Goal: Check status: Check status

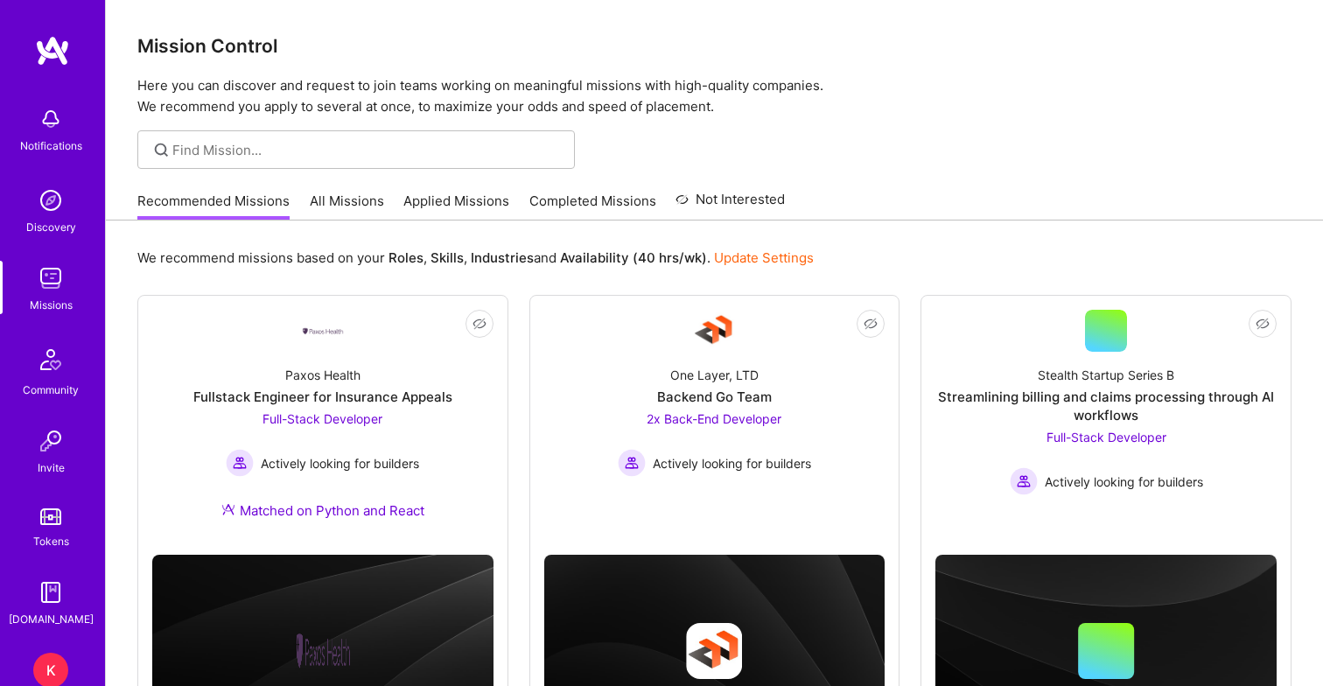
scroll to position [1636, 0]
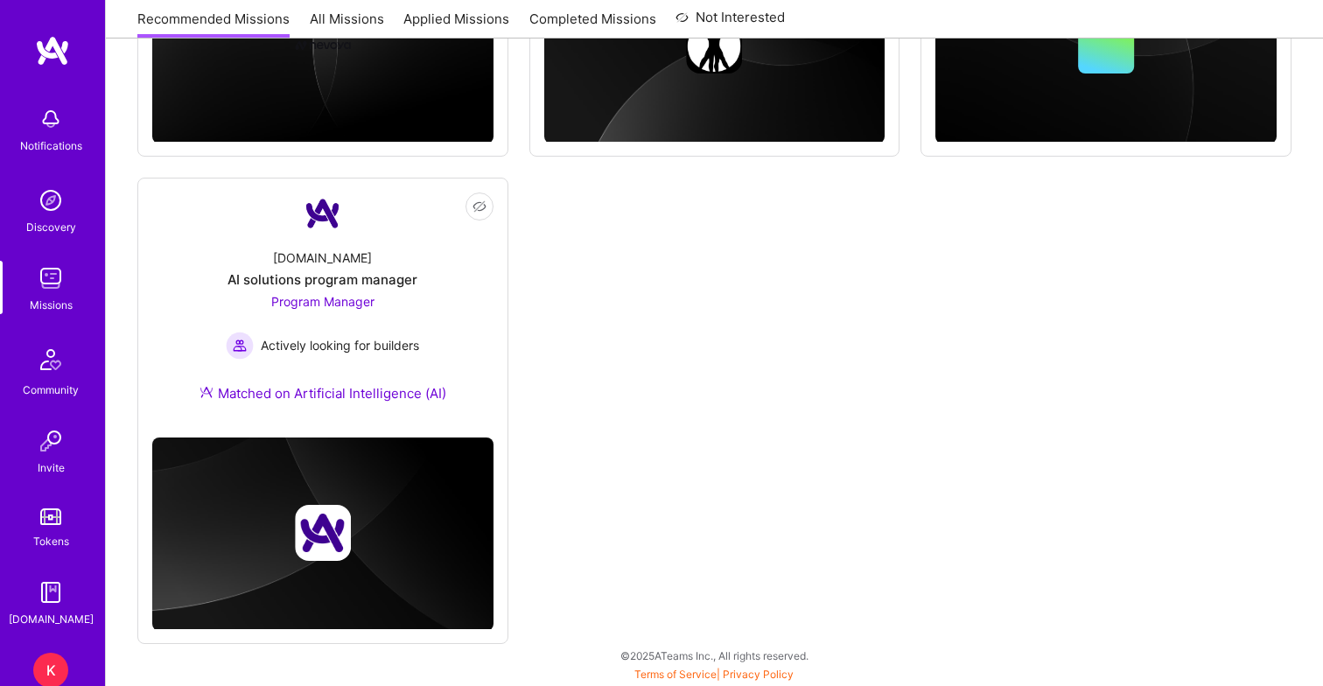
click at [54, 664] on div "K" at bounding box center [50, 670] width 35 height 35
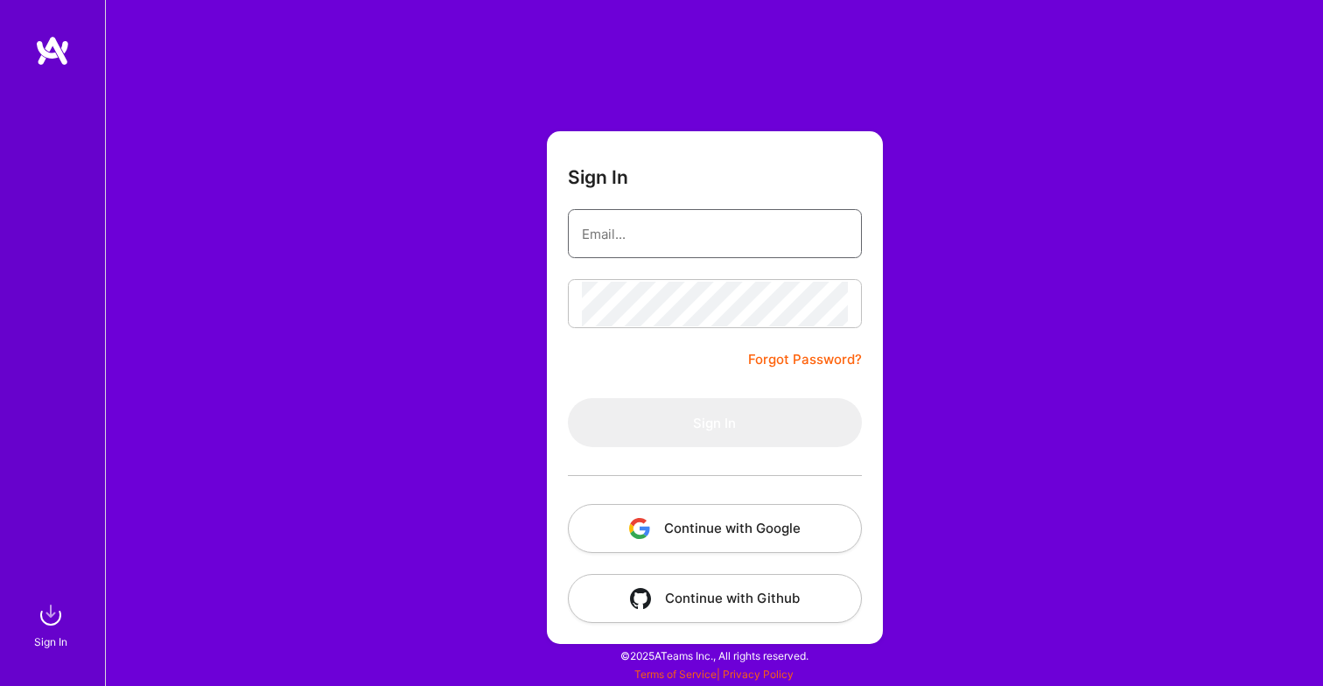
type input "[PERSON_NAME][EMAIL_ADDRESS][DOMAIN_NAME]"
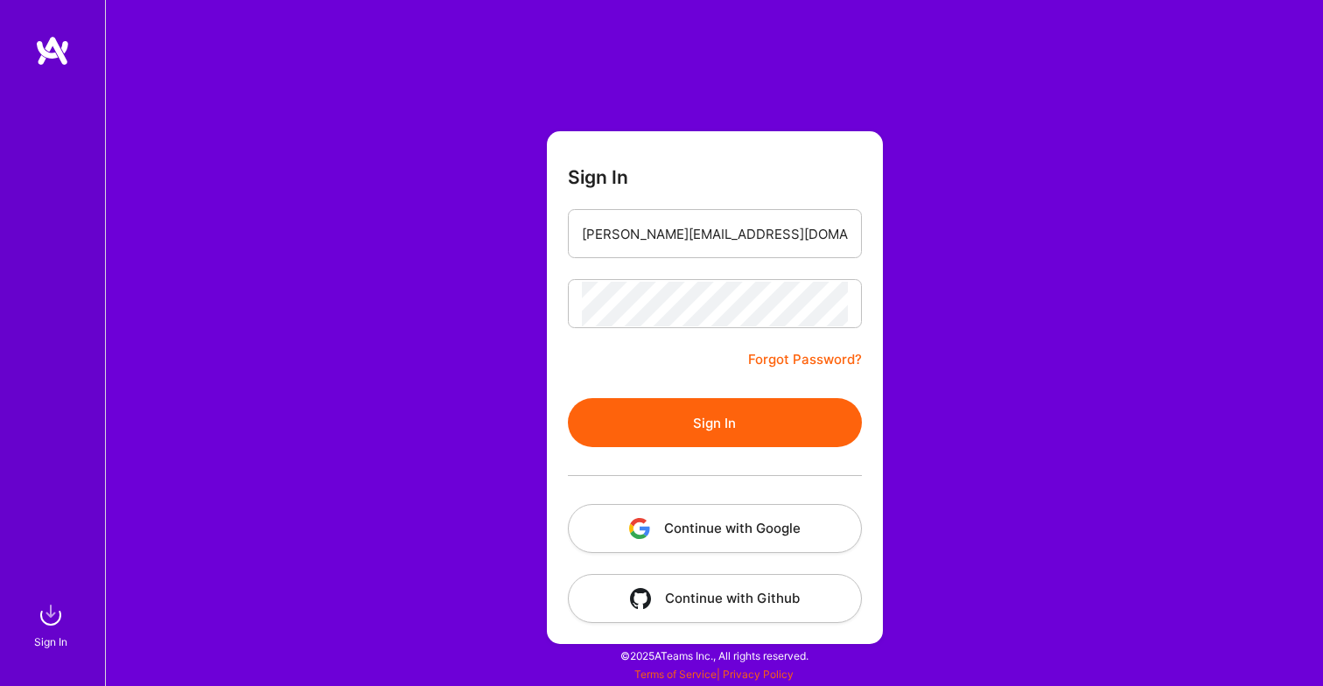
click at [718, 427] on button "Sign In" at bounding box center [715, 422] width 294 height 49
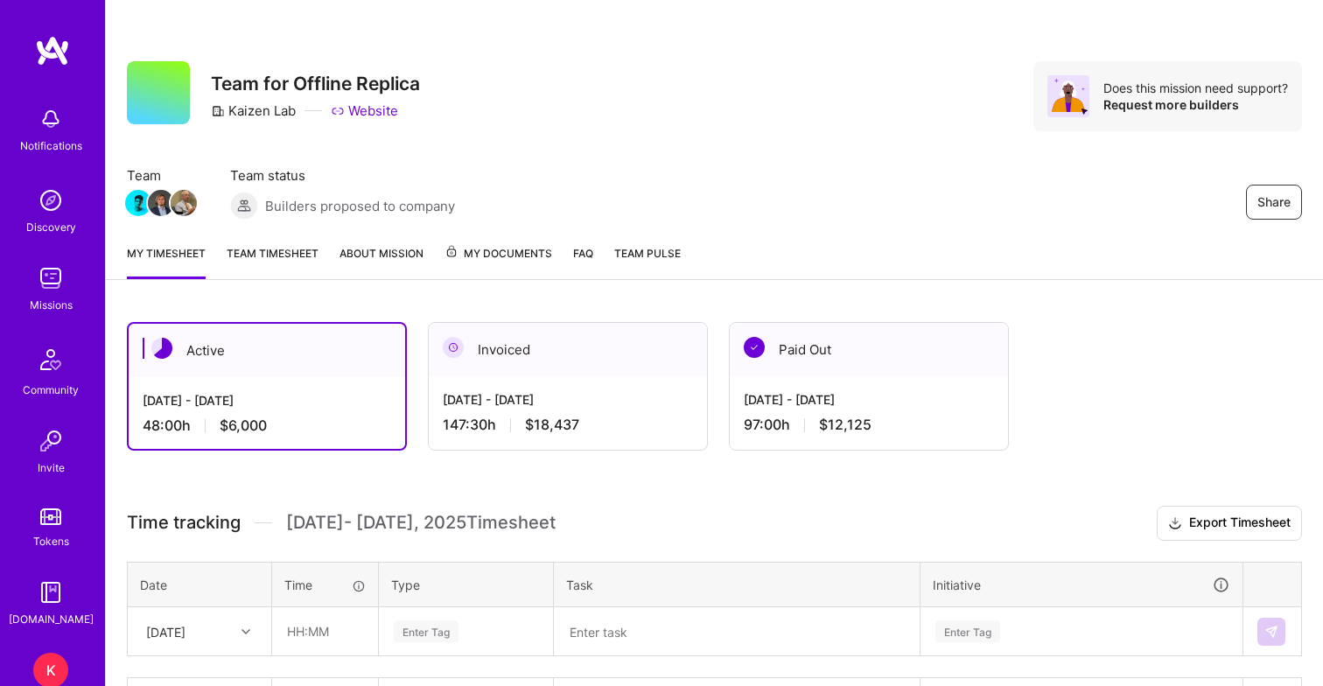
click at [304, 252] on link "Team timesheet" at bounding box center [273, 261] width 92 height 35
